Goal: Navigation & Orientation: Find specific page/section

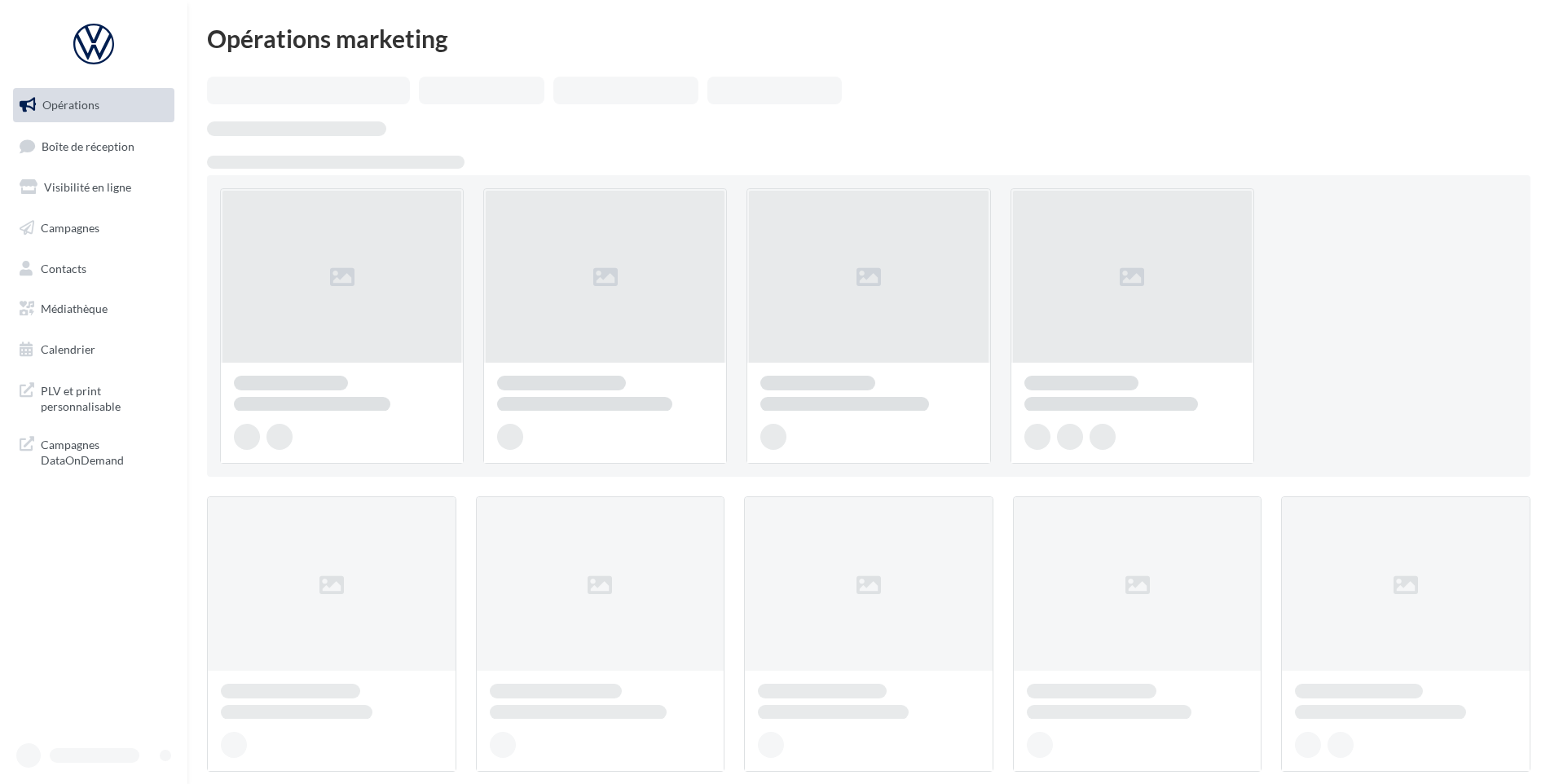
click at [135, 158] on link "Boîte de réception" at bounding box center [93, 146] width 168 height 35
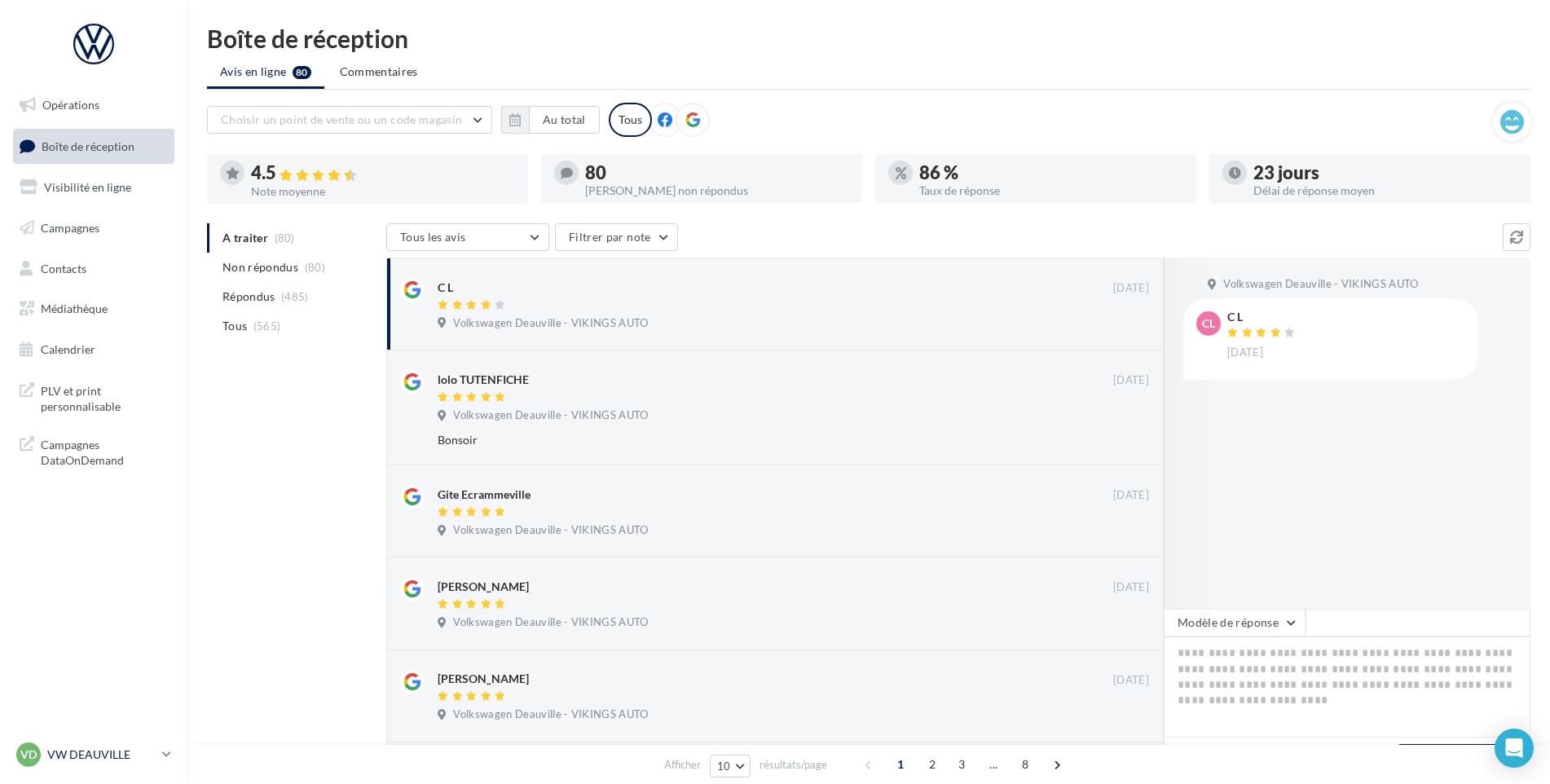
click at [148, 766] on link "VD VW DEAUVILLE vw-touq-vau" at bounding box center [93, 754] width 162 height 31
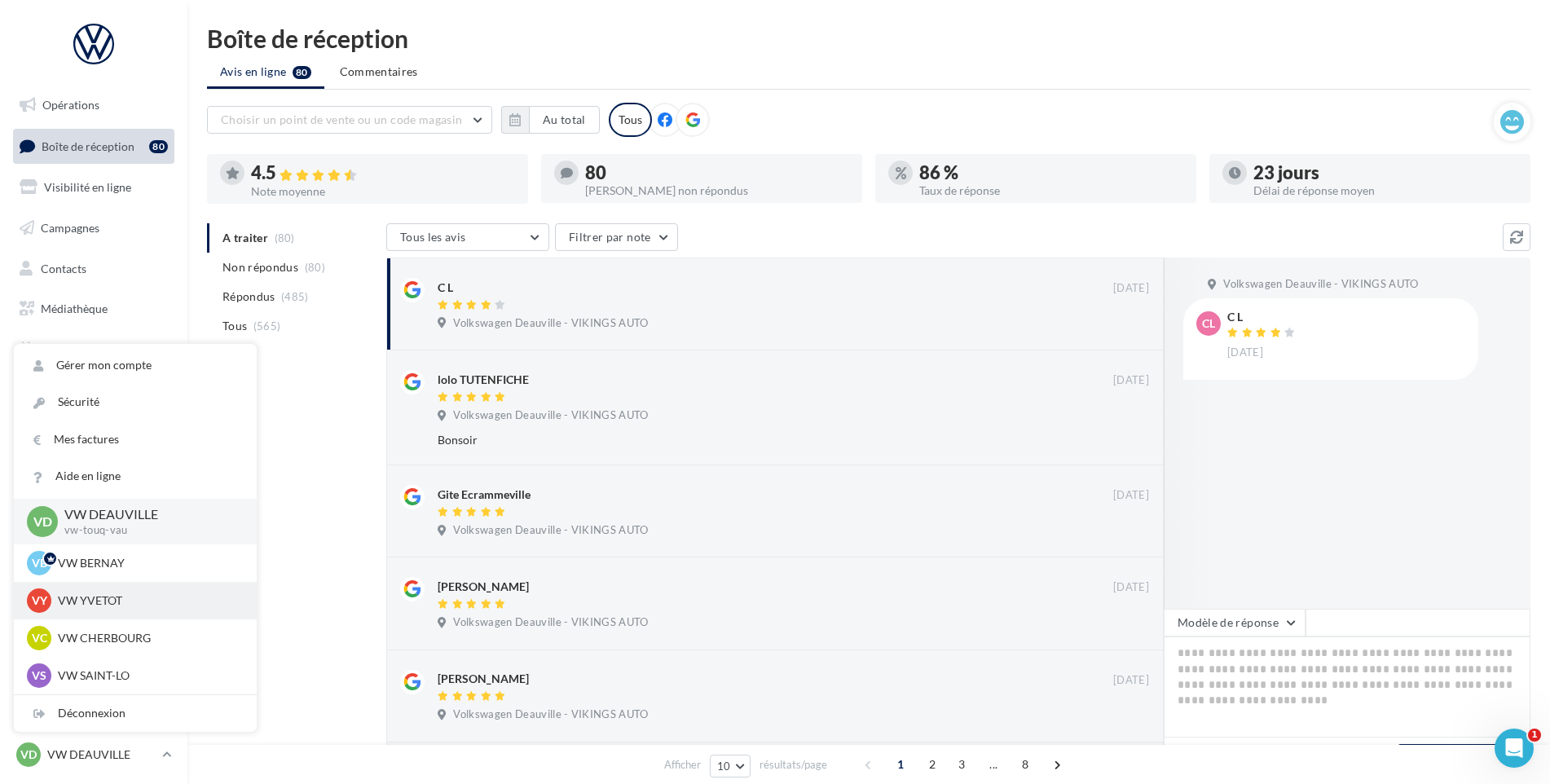
scroll to position [81, 0]
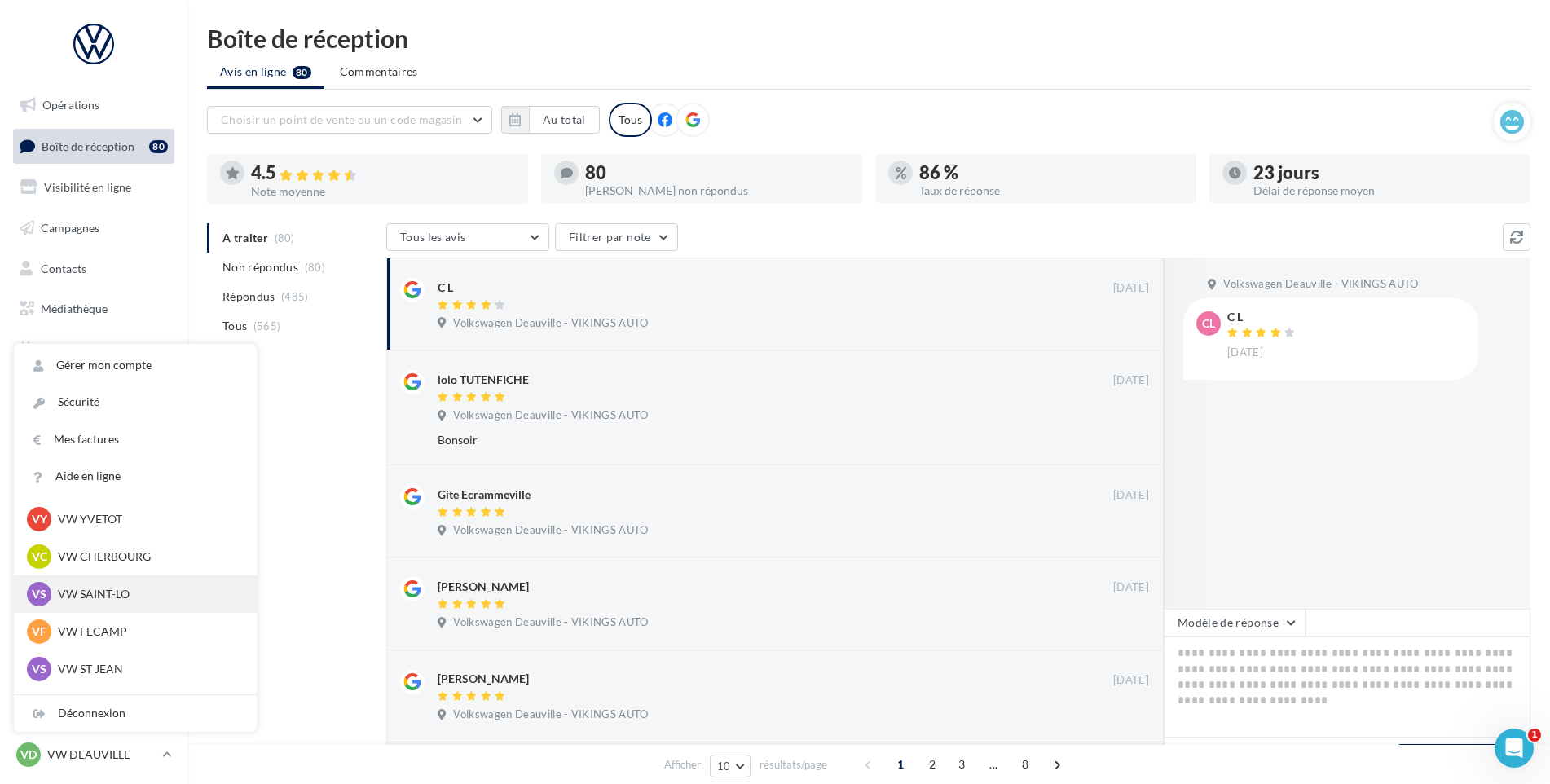
click at [127, 592] on p "VW SAINT-LO" at bounding box center [147, 594] width 179 height 16
